Goal: Task Accomplishment & Management: Manage account settings

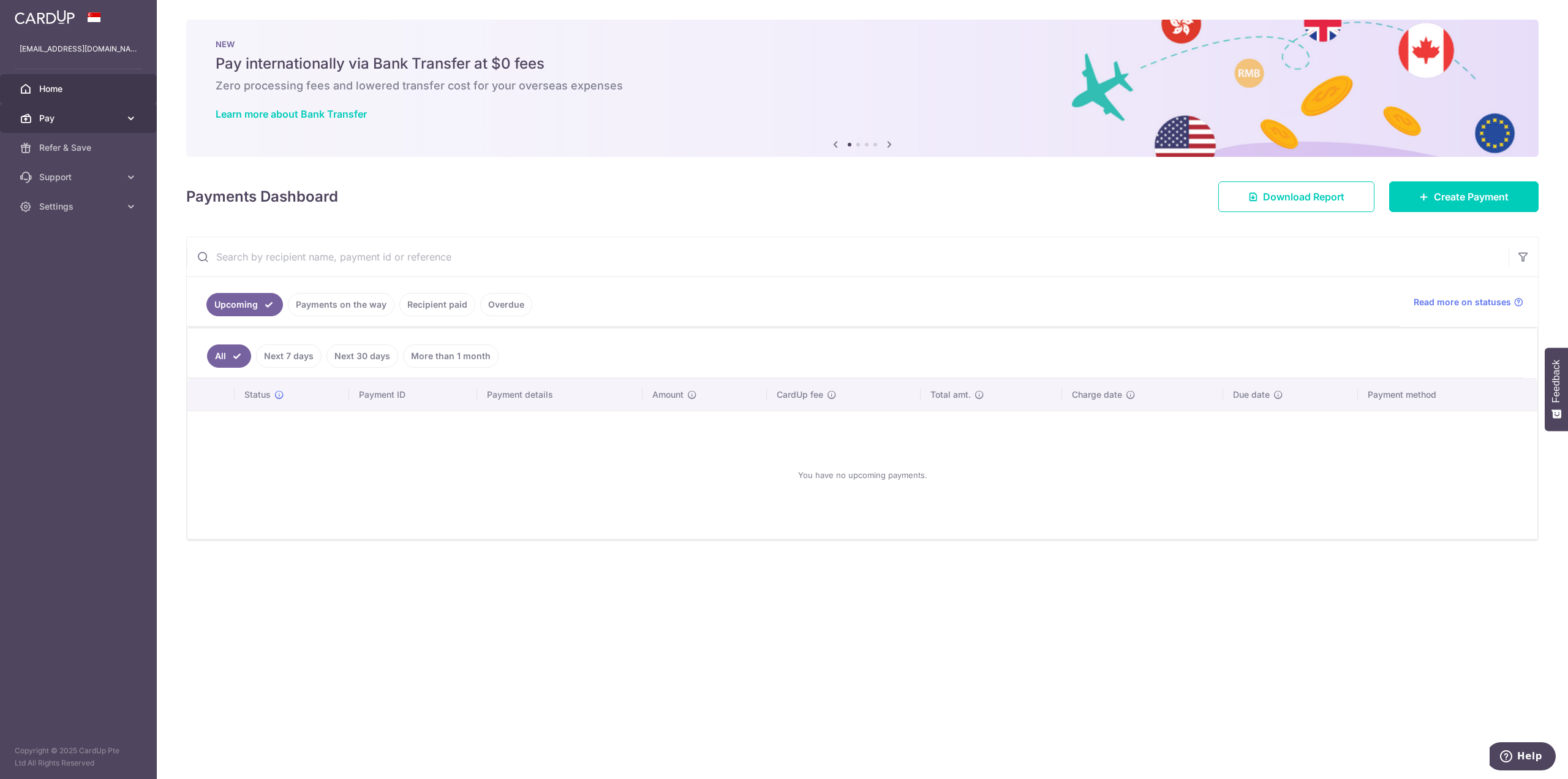
click at [75, 115] on span "Pay" at bounding box center [80, 118] width 81 height 13
click at [62, 201] on span "Cards" at bounding box center [80, 206] width 81 height 13
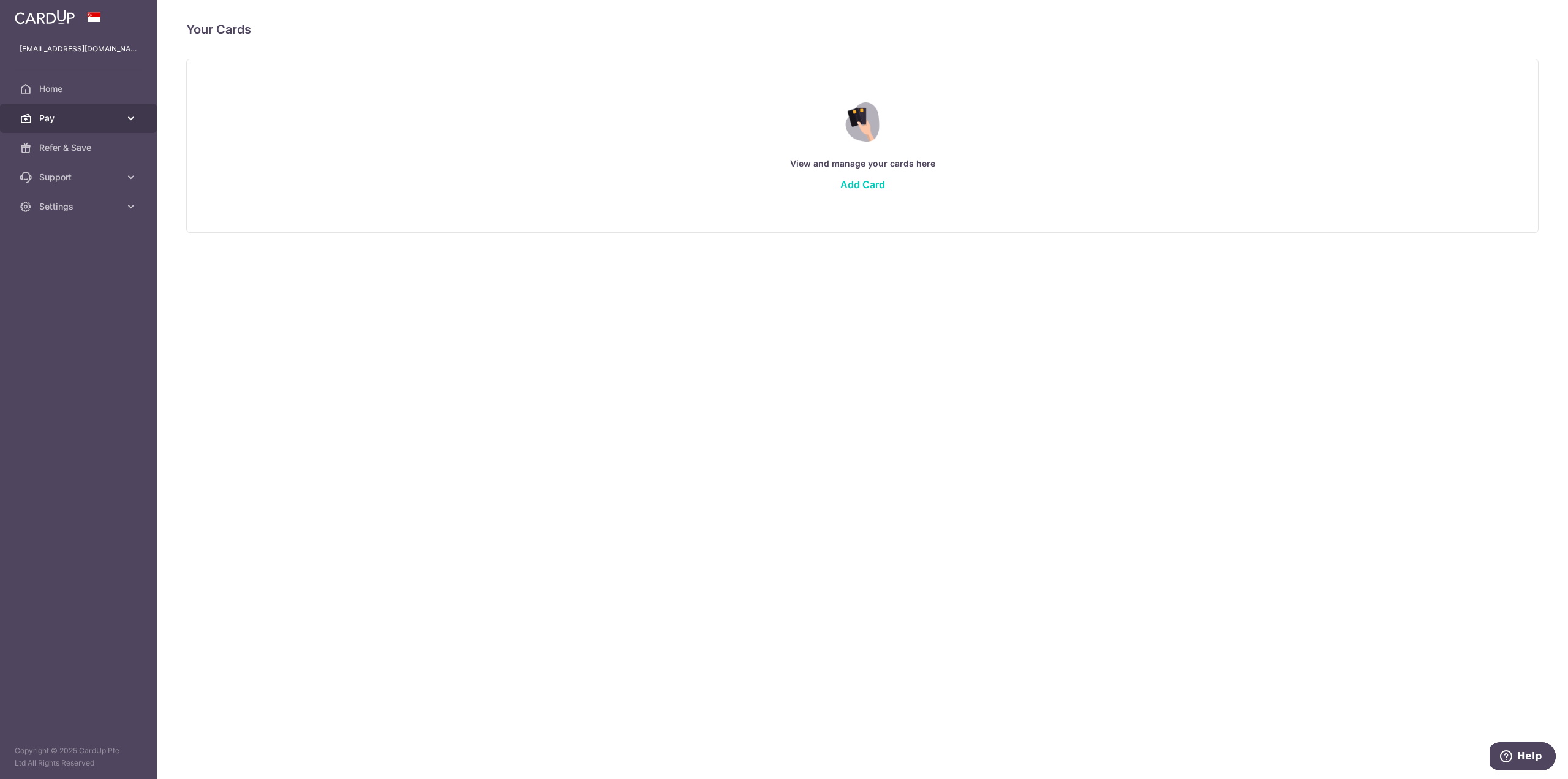
drag, startPoint x: 56, startPoint y: 111, endPoint x: 58, endPoint y: 117, distance: 6.3
click at [56, 111] on link "Pay" at bounding box center [78, 118] width 157 height 30
click at [61, 146] on span "Payments" at bounding box center [80, 148] width 81 height 13
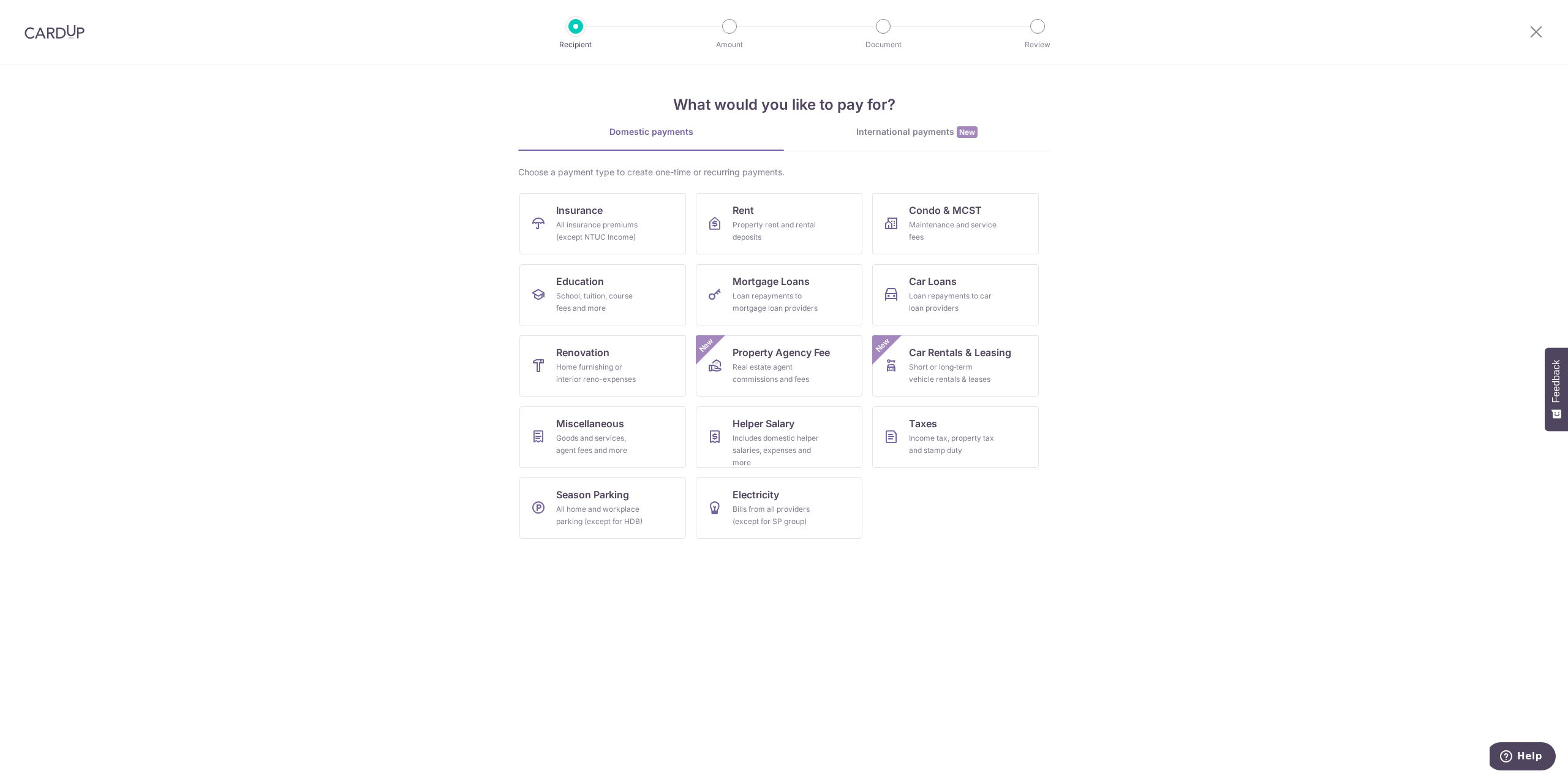
click at [1549, 32] on div at bounding box center [1536, 32] width 64 height 64
drag, startPoint x: 1535, startPoint y: 37, endPoint x: 432, endPoint y: 46, distance: 1103.0
click at [1534, 38] on icon at bounding box center [1535, 32] width 14 height 15
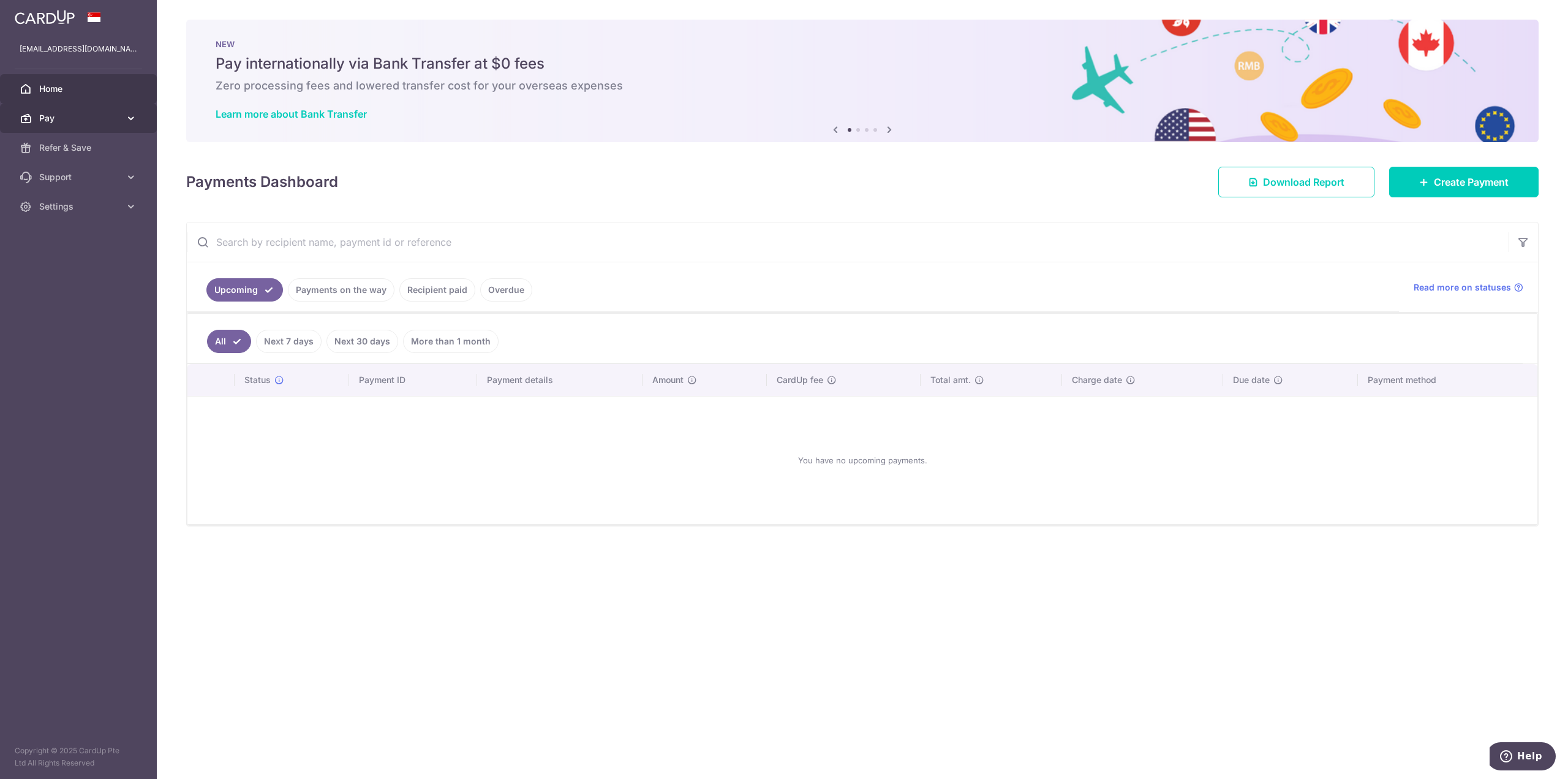
click at [71, 115] on span "Pay" at bounding box center [80, 118] width 81 height 13
drag, startPoint x: 60, startPoint y: 205, endPoint x: 50, endPoint y: 145, distance: 60.8
click at [60, 204] on span "Cards" at bounding box center [80, 206] width 81 height 13
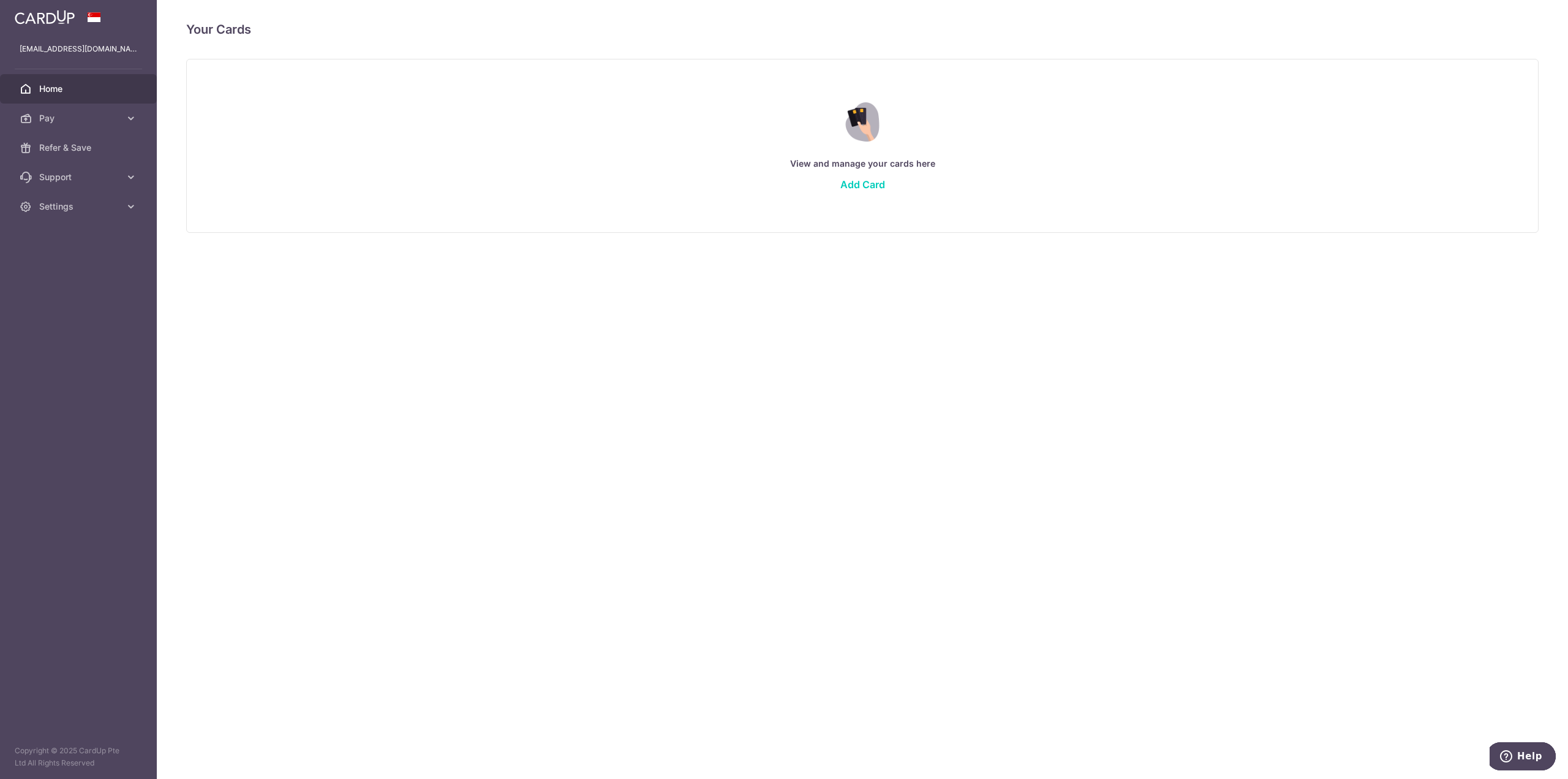
click at [55, 84] on span "Home" at bounding box center [80, 89] width 81 height 13
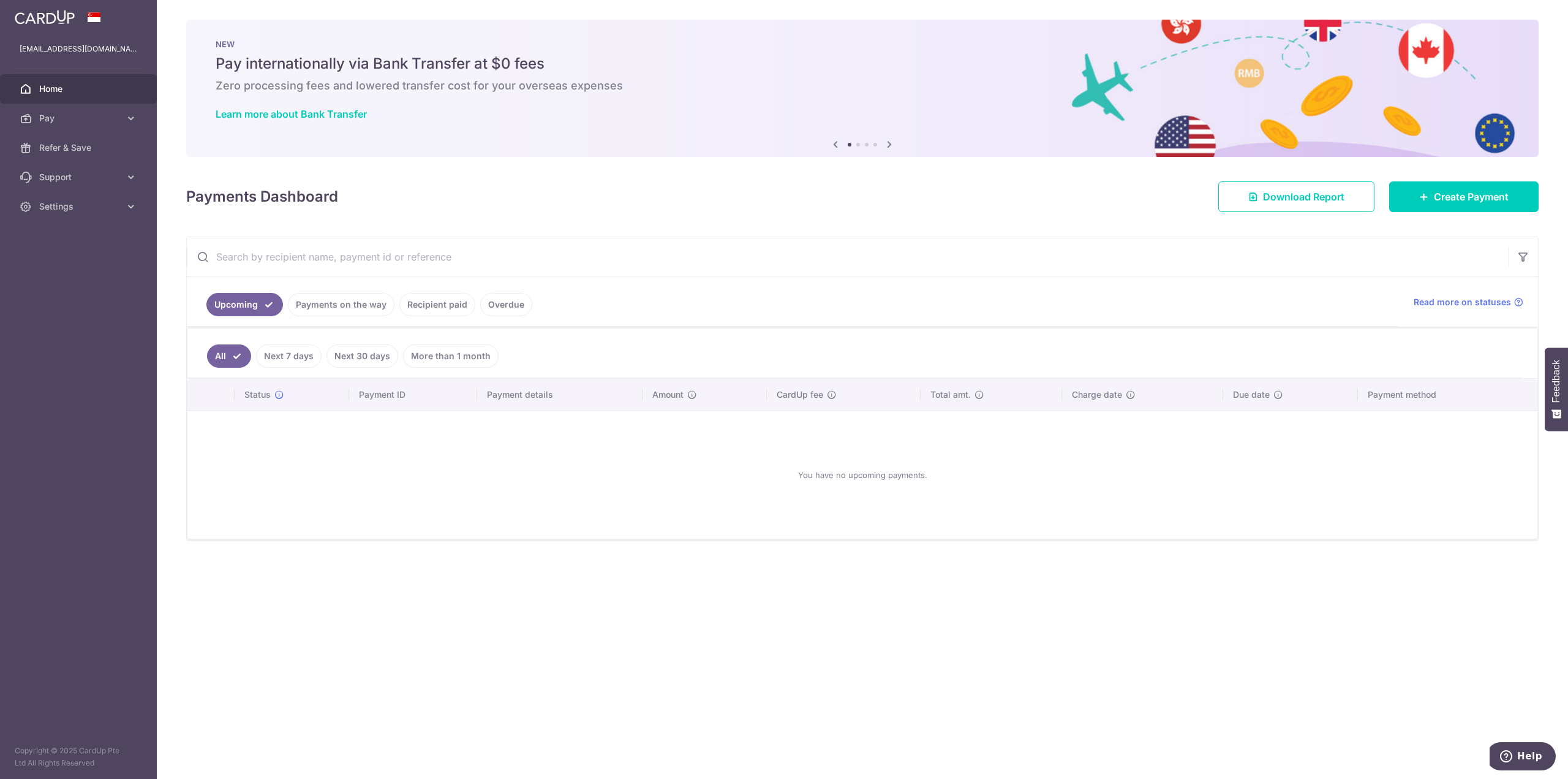
click at [334, 291] on ul "Upcoming Payments on the way Recipient paid Overdue" at bounding box center [793, 301] width 1212 height 49
click at [338, 299] on link "Payments on the way" at bounding box center [341, 305] width 107 height 23
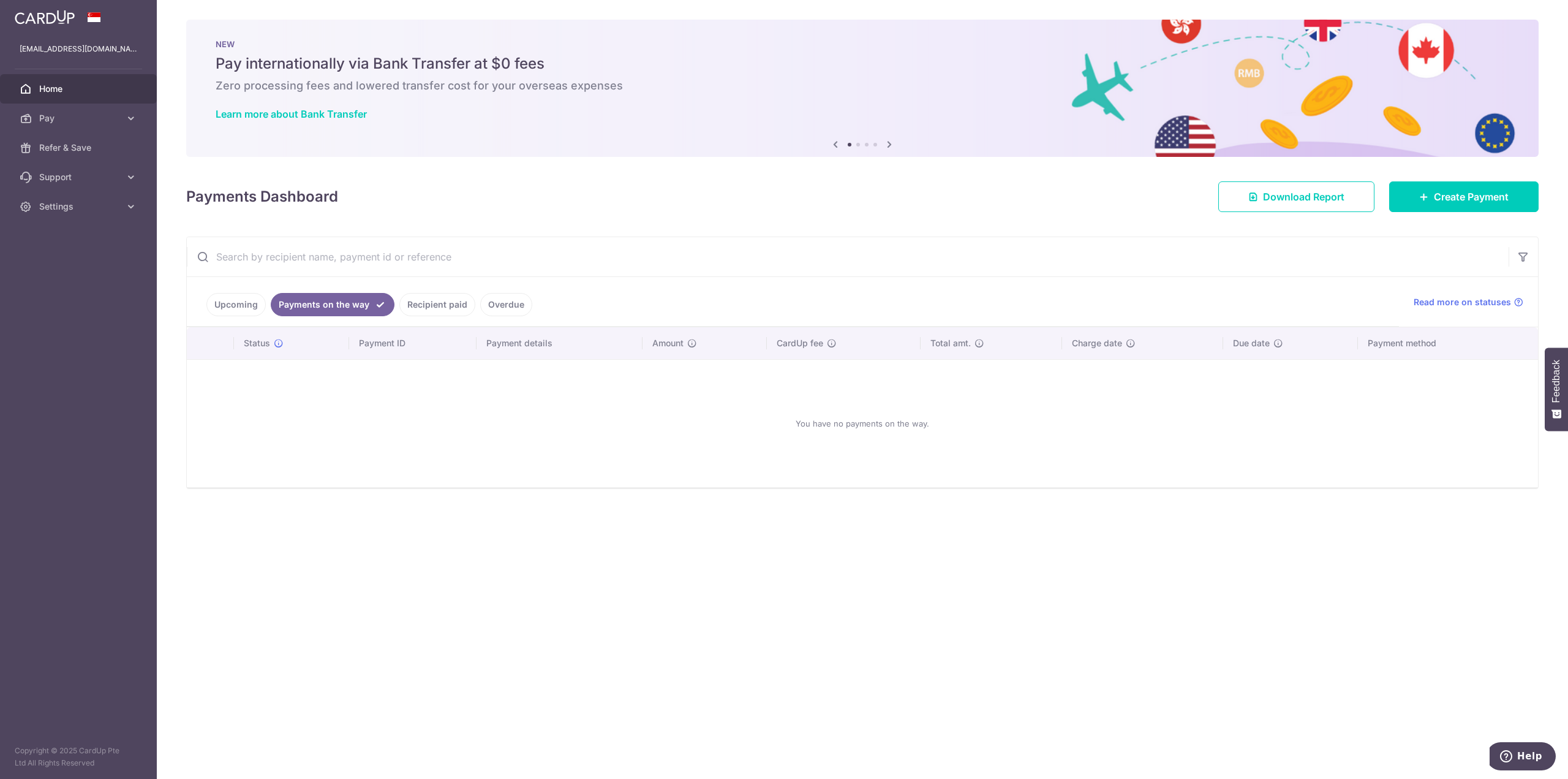
drag, startPoint x: 428, startPoint y: 307, endPoint x: 436, endPoint y: 305, distance: 8.2
click at [432, 305] on link "Recipient paid" at bounding box center [437, 305] width 76 height 23
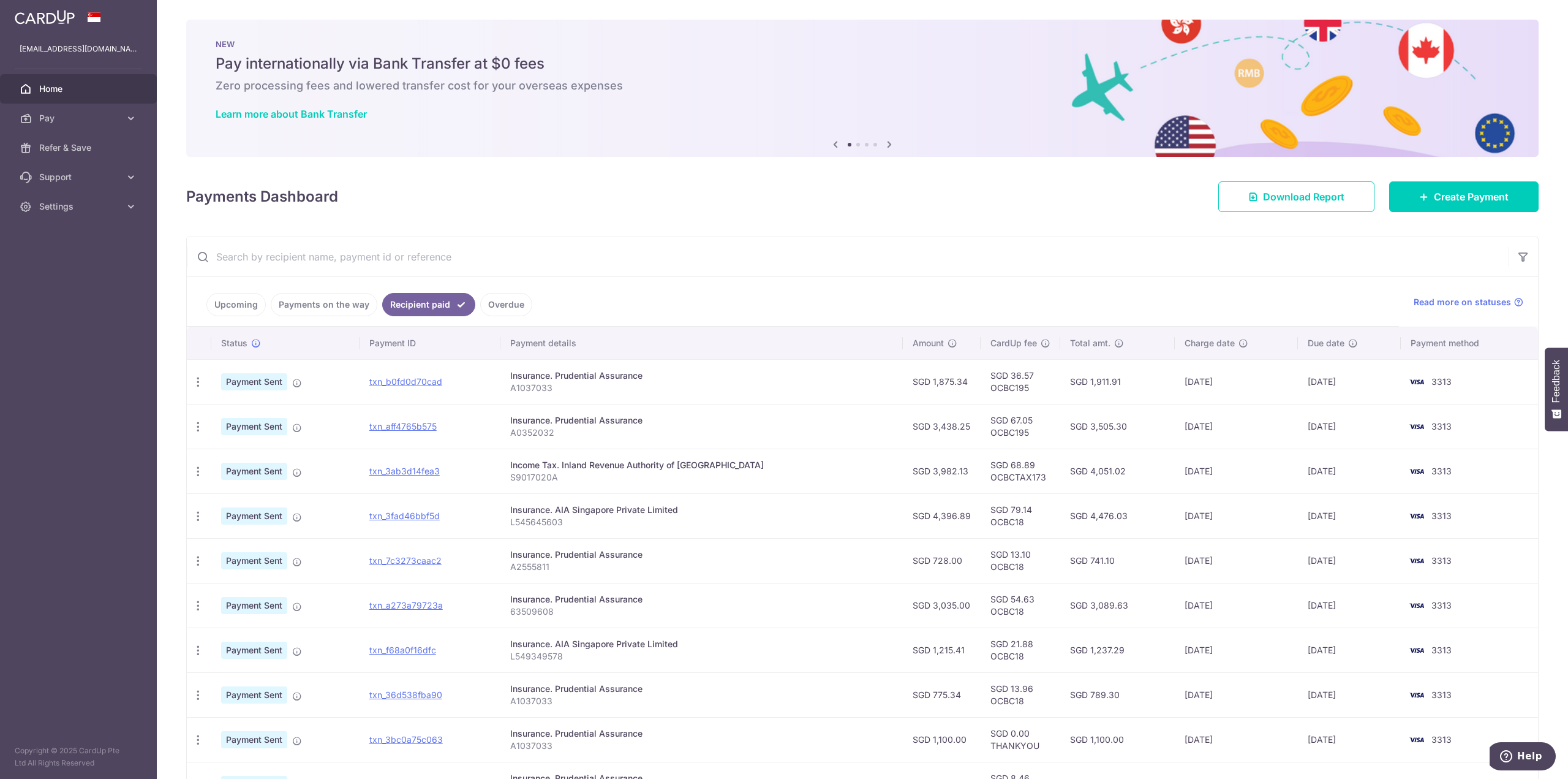
click at [493, 304] on link "Overdue" at bounding box center [506, 305] width 52 height 23
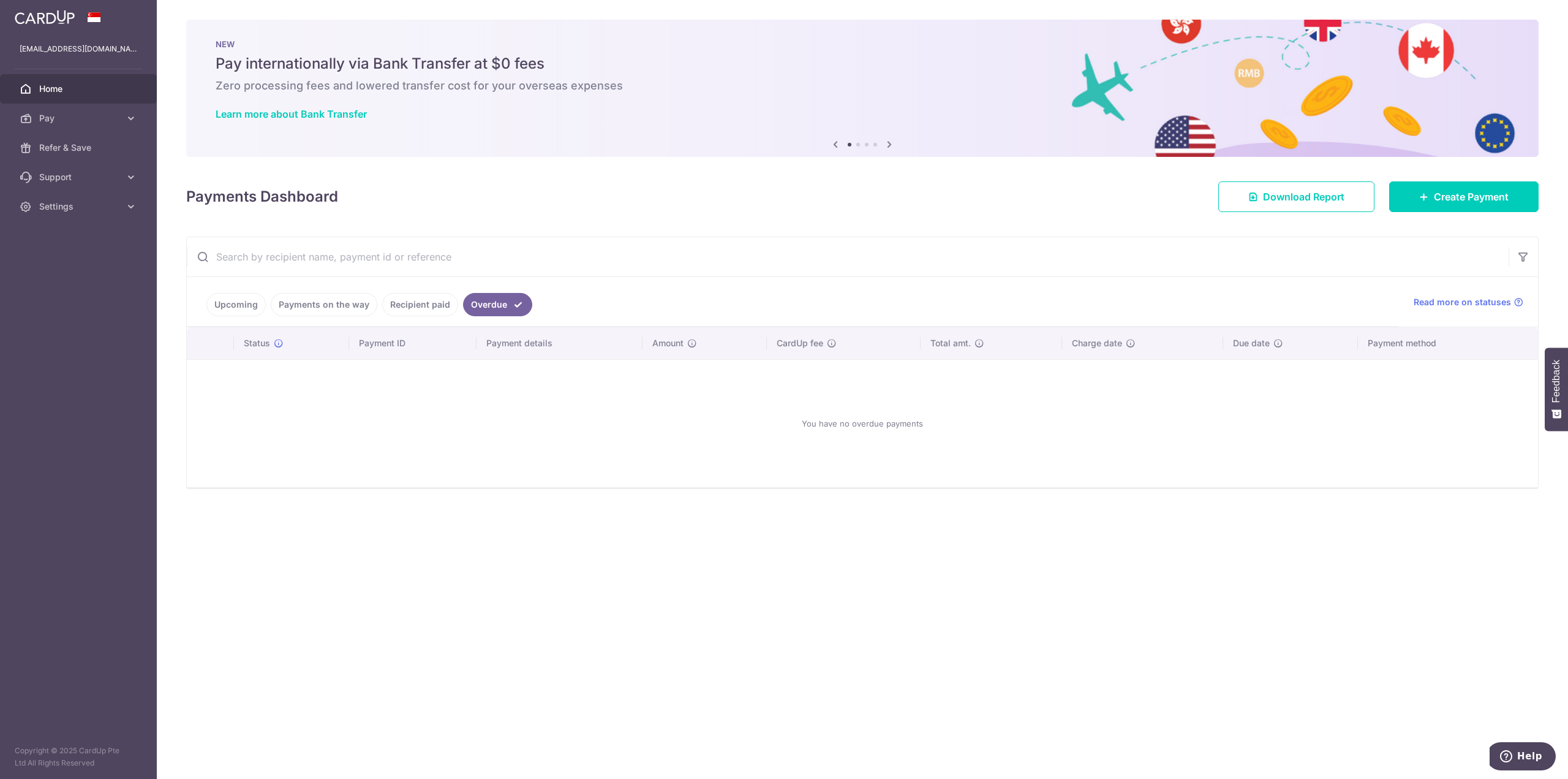
drag, startPoint x: 238, startPoint y: 297, endPoint x: 383, endPoint y: 297, distance: 145.0
click at [238, 297] on link "Upcoming" at bounding box center [236, 305] width 60 height 23
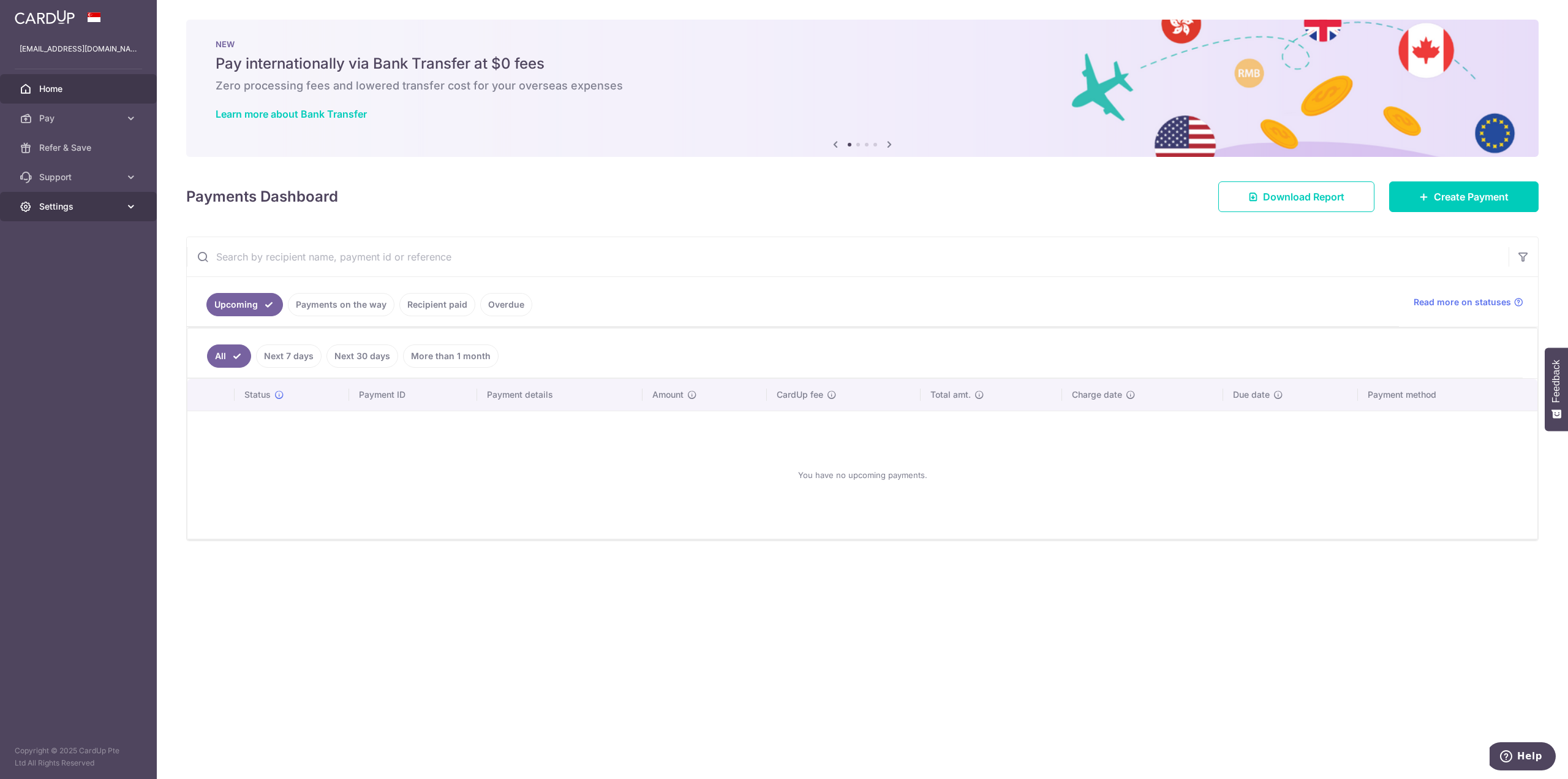
click at [51, 209] on span "Settings" at bounding box center [80, 206] width 81 height 13
click at [65, 259] on span "Logout" at bounding box center [80, 265] width 81 height 13
